Goal: Task Accomplishment & Management: Manage account settings

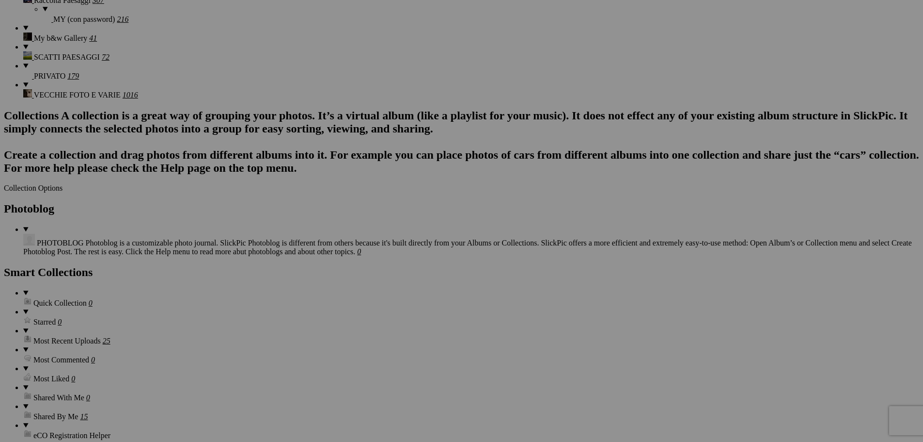
scroll to position [829, 0]
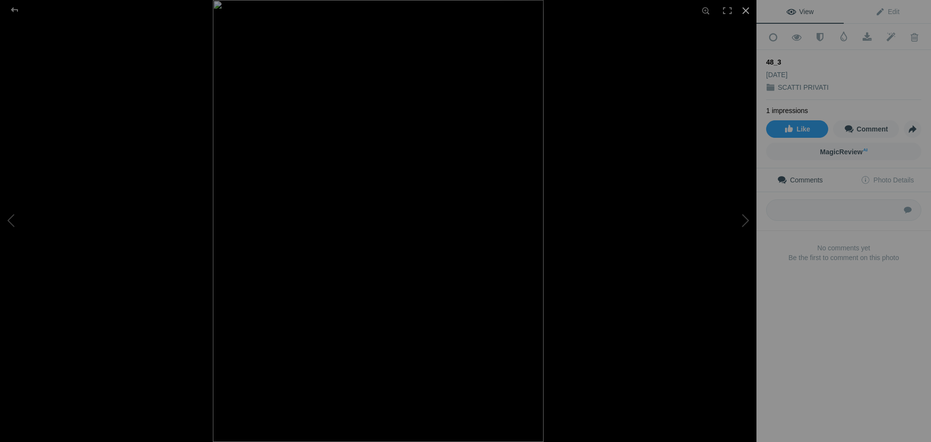
click at [747, 10] on div at bounding box center [745, 10] width 21 height 21
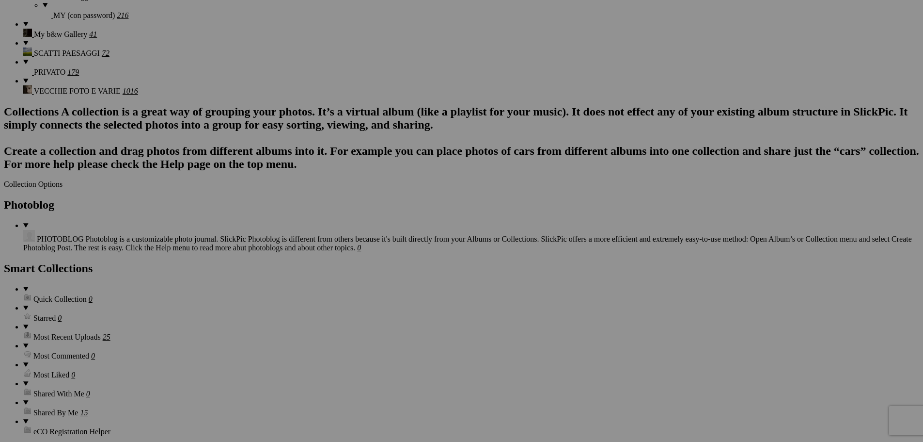
click at [397, 288] on span "Yes" at bounding box center [391, 284] width 11 height 8
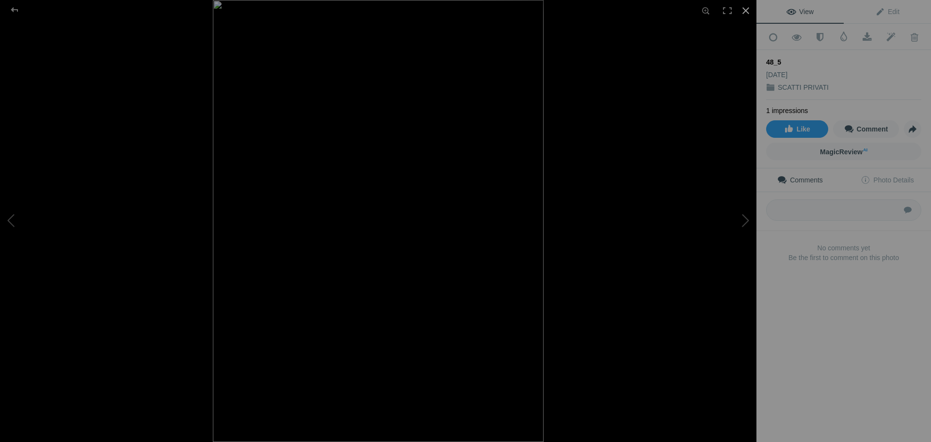
click at [743, 10] on div at bounding box center [745, 10] width 21 height 21
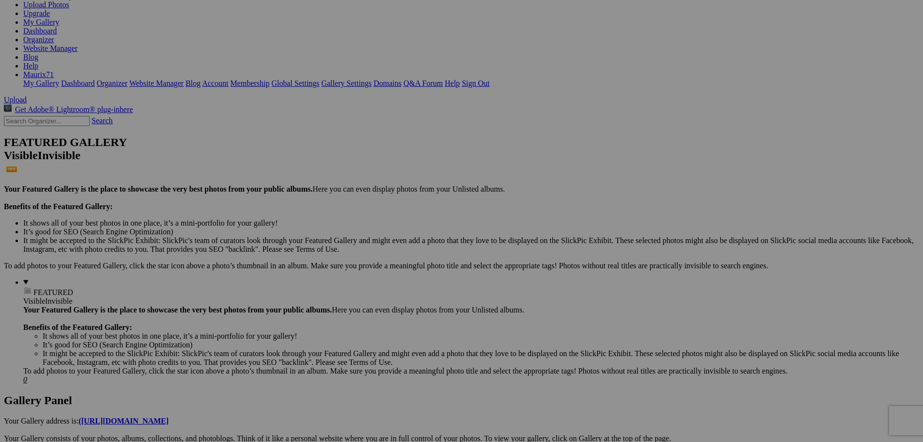
scroll to position [0, 0]
